Goal: Task Accomplishment & Management: Use online tool/utility

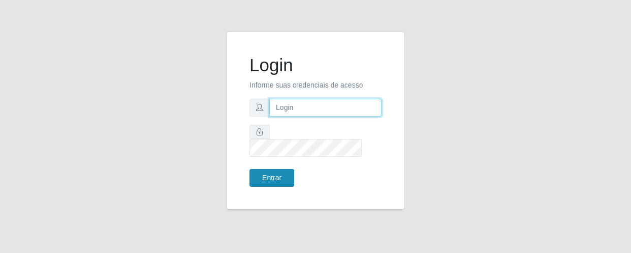
type input "[EMAIL_ADDRESS][DOMAIN_NAME]"
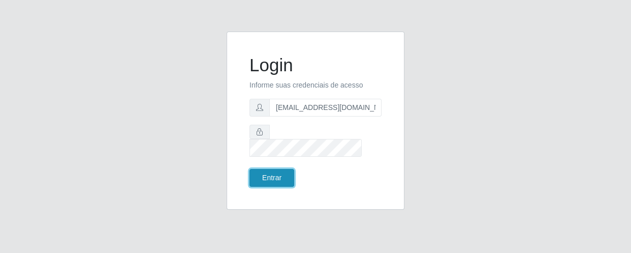
click at [272, 173] on button "Entrar" at bounding box center [271, 178] width 45 height 18
click at [274, 169] on button "Entrar" at bounding box center [271, 178] width 45 height 18
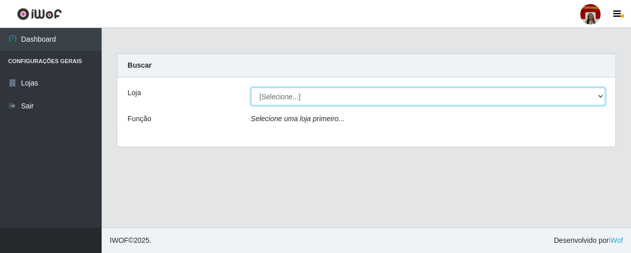
click at [289, 92] on select "[Selecione...] Mar Vermelho - Loja 04" at bounding box center [428, 96] width 355 height 18
select select "251"
click at [251, 87] on select "[Selecione...] Mar Vermelho - Loja 04" at bounding box center [428, 96] width 355 height 18
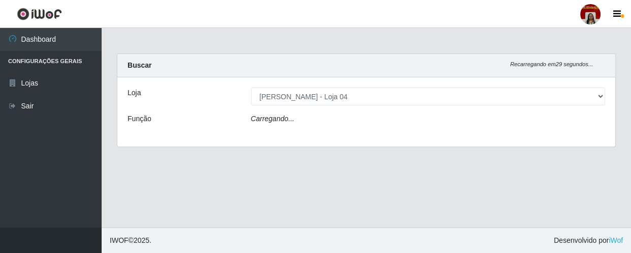
click at [294, 120] on div "Carregando..." at bounding box center [428, 120] width 370 height 15
click at [322, 119] on div "Carregando..." at bounding box center [428, 120] width 370 height 15
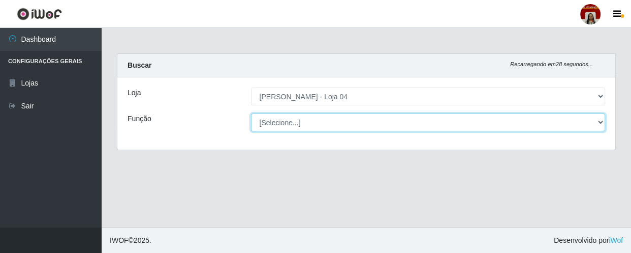
click at [337, 119] on select "[Selecione...] ASG ASG + ASG ++ Auxiliar de Depósito Auxiliar de Depósito + Aux…" at bounding box center [428, 122] width 355 height 18
select select "22"
click at [251, 113] on select "[Selecione...] ASG ASG + ASG ++ Auxiliar de Depósito Auxiliar de Depósito + Aux…" at bounding box center [428, 122] width 355 height 18
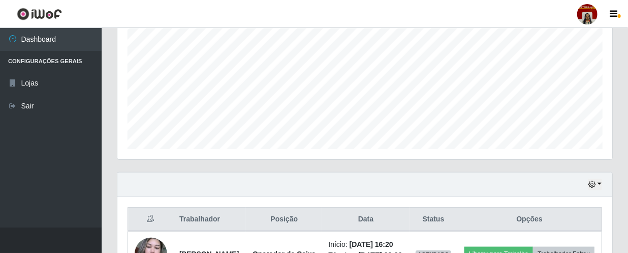
scroll to position [293, 0]
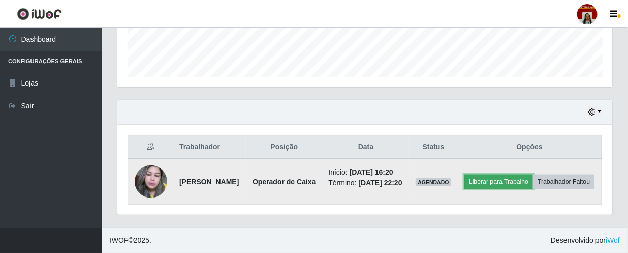
click at [533, 174] on button "Liberar para Trabalho" at bounding box center [498, 181] width 69 height 14
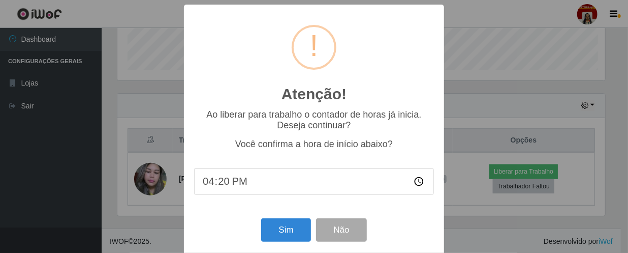
scroll to position [211, 490]
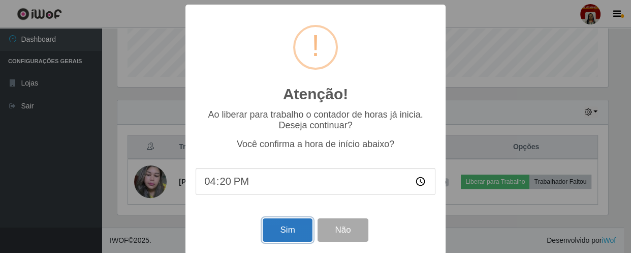
click at [280, 227] on button "Sim" at bounding box center [287, 230] width 49 height 24
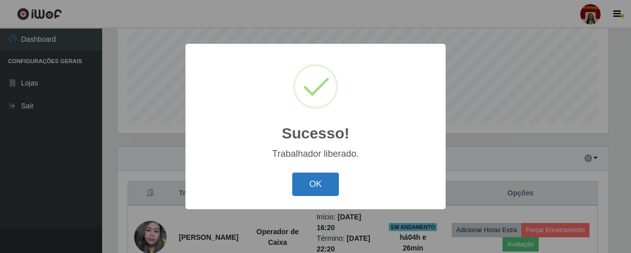
click at [319, 178] on button "OK" at bounding box center [315, 184] width 47 height 24
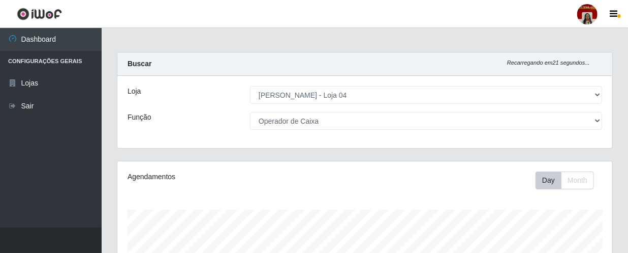
scroll to position [0, 0]
